Goal: Task Accomplishment & Management: Manage account settings

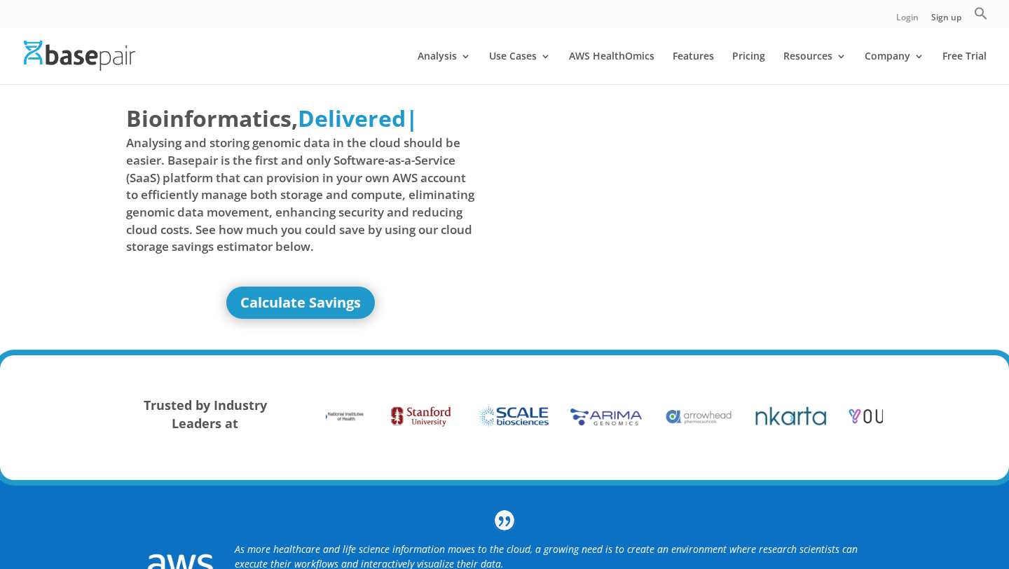
click at [911, 19] on link "Login" at bounding box center [907, 20] width 22 height 15
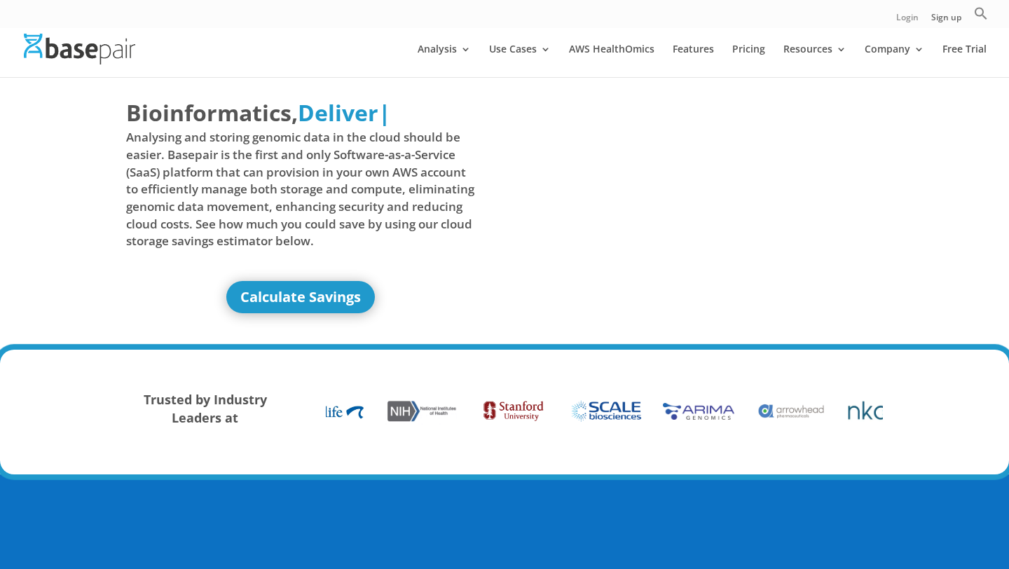
click at [901, 20] on link "Login" at bounding box center [907, 20] width 22 height 15
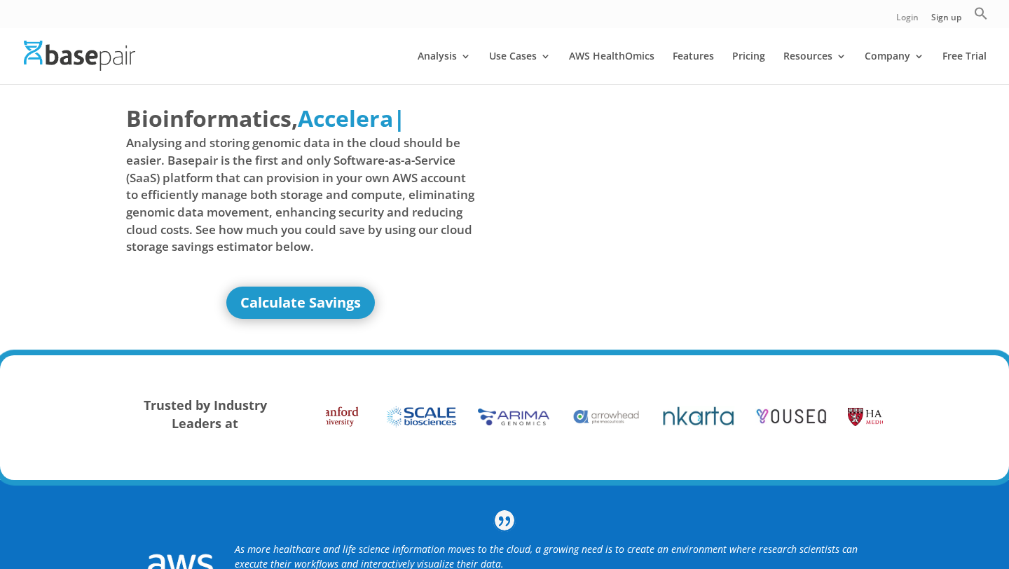
click at [906, 22] on link "Login" at bounding box center [907, 20] width 22 height 15
